Goal: Find specific page/section: Find specific page/section

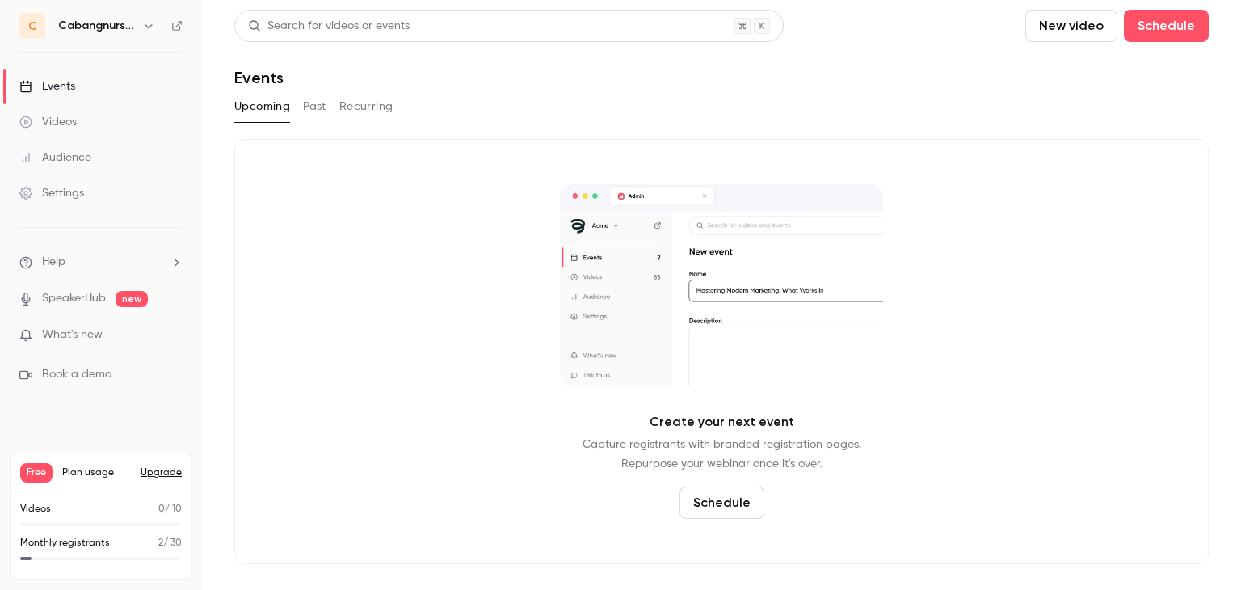
click at [322, 104] on button "Past" at bounding box center [314, 107] width 23 height 26
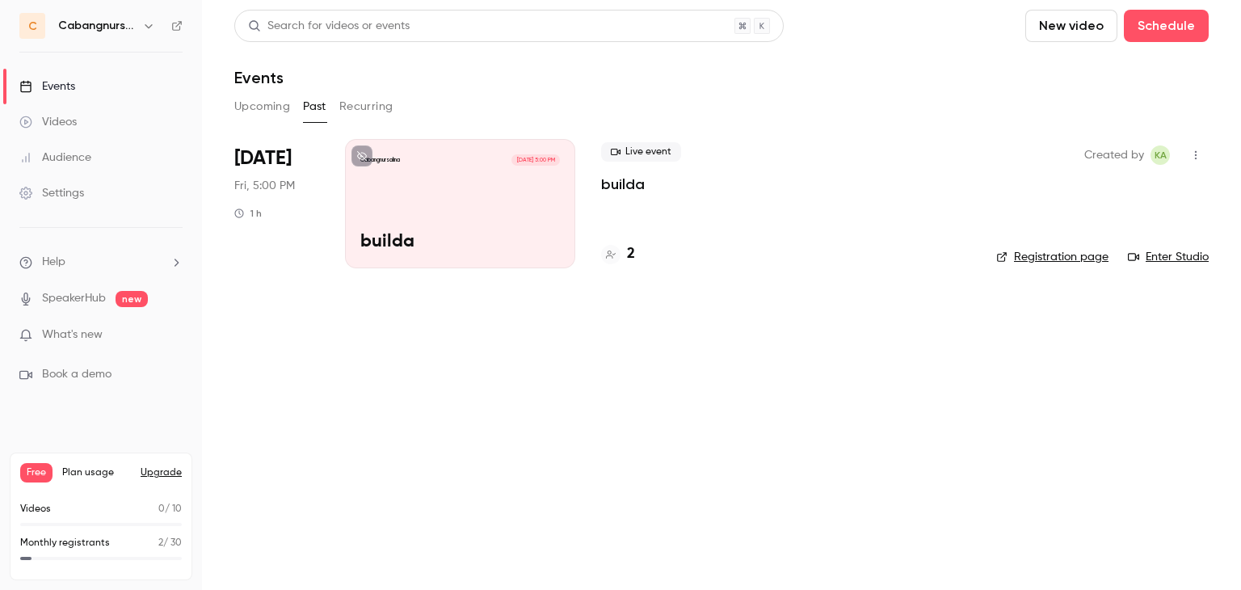
click at [463, 192] on div "Cabangnursalina [DATE] 5:00 PM builda" at bounding box center [460, 203] width 230 height 129
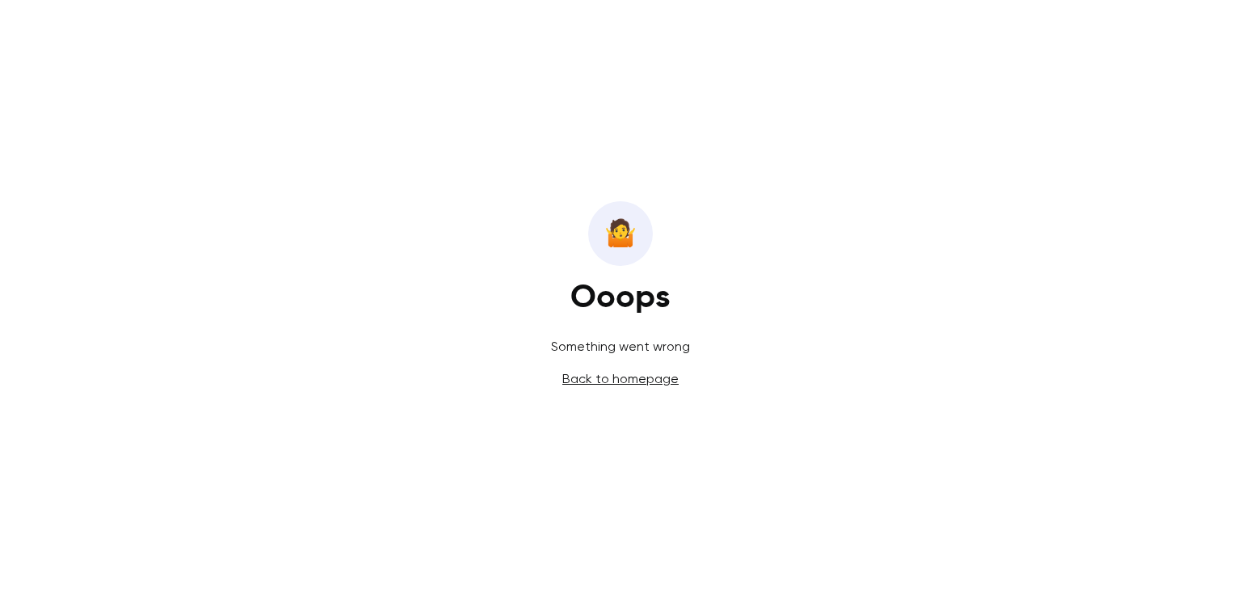
click at [633, 376] on link "Back to homepage" at bounding box center [620, 378] width 116 height 15
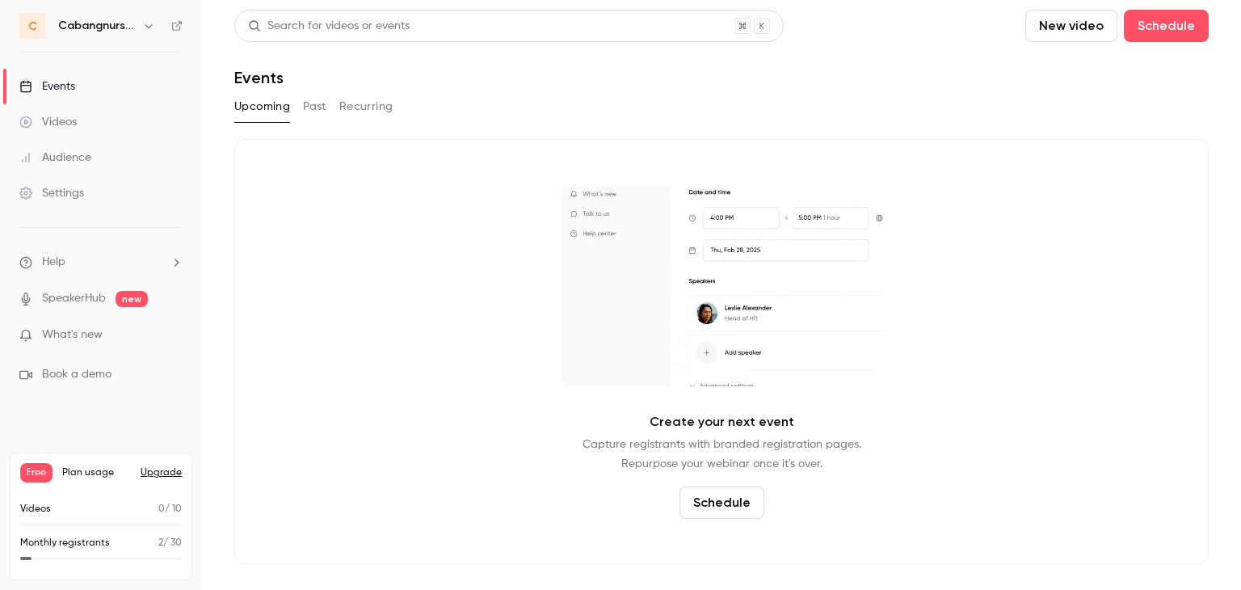
click at [322, 106] on button "Past" at bounding box center [314, 107] width 23 height 26
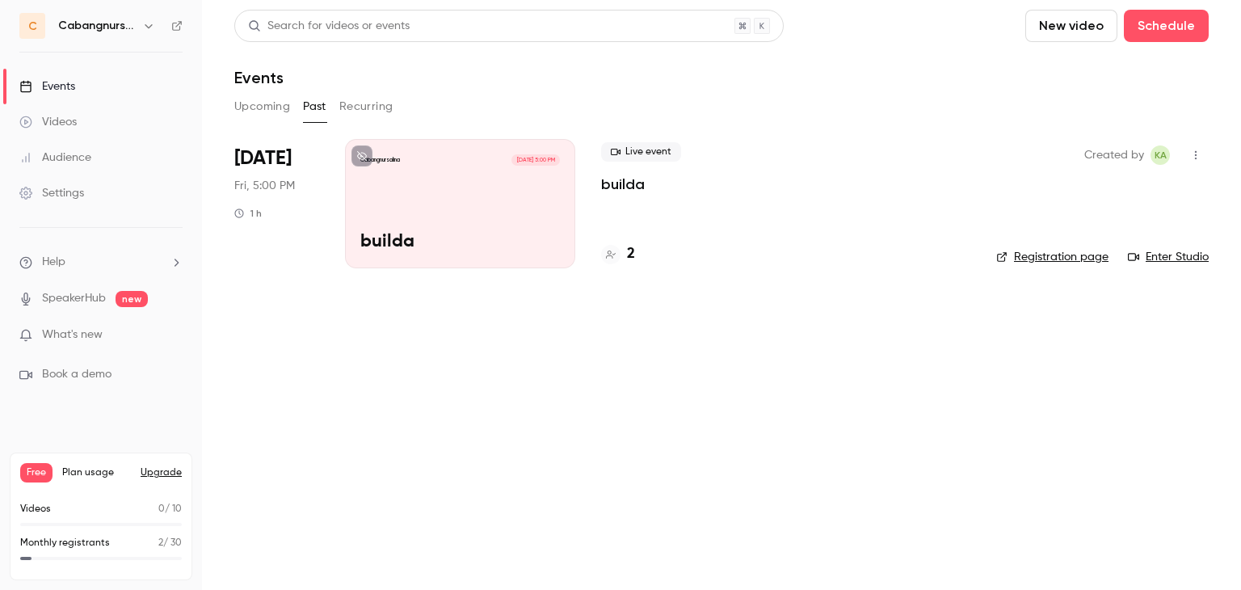
click at [360, 149] on button at bounding box center [361, 155] width 21 height 21
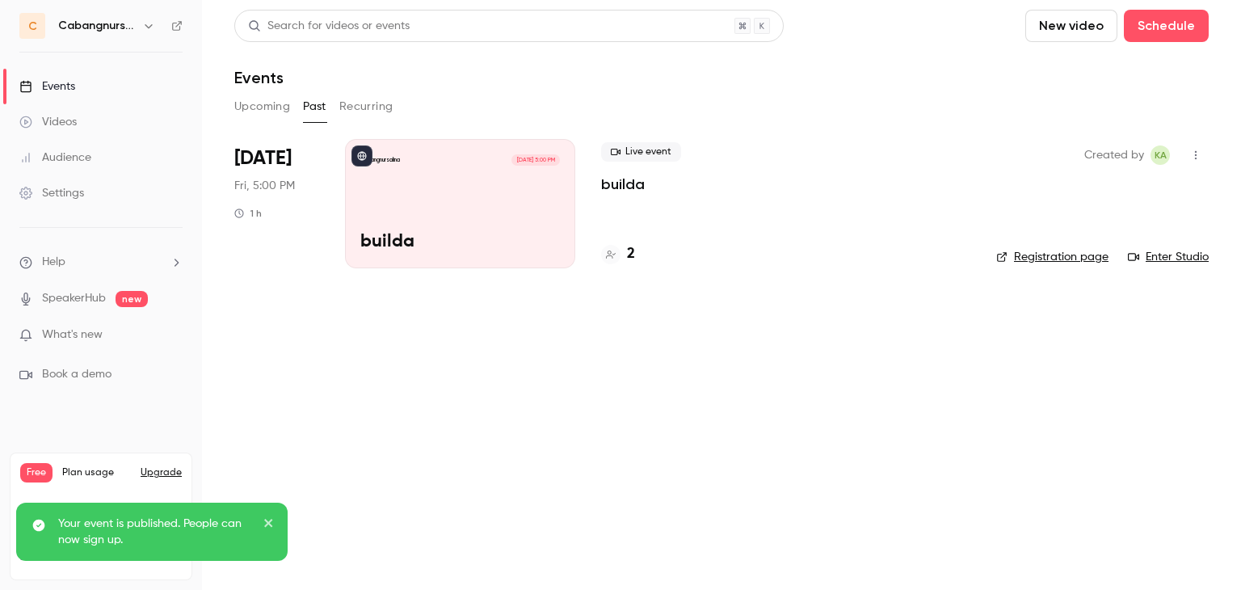
click at [494, 198] on div "Cabangnursalina [DATE] 5:00 PM builda" at bounding box center [460, 203] width 230 height 129
